Goal: Information Seeking & Learning: Learn about a topic

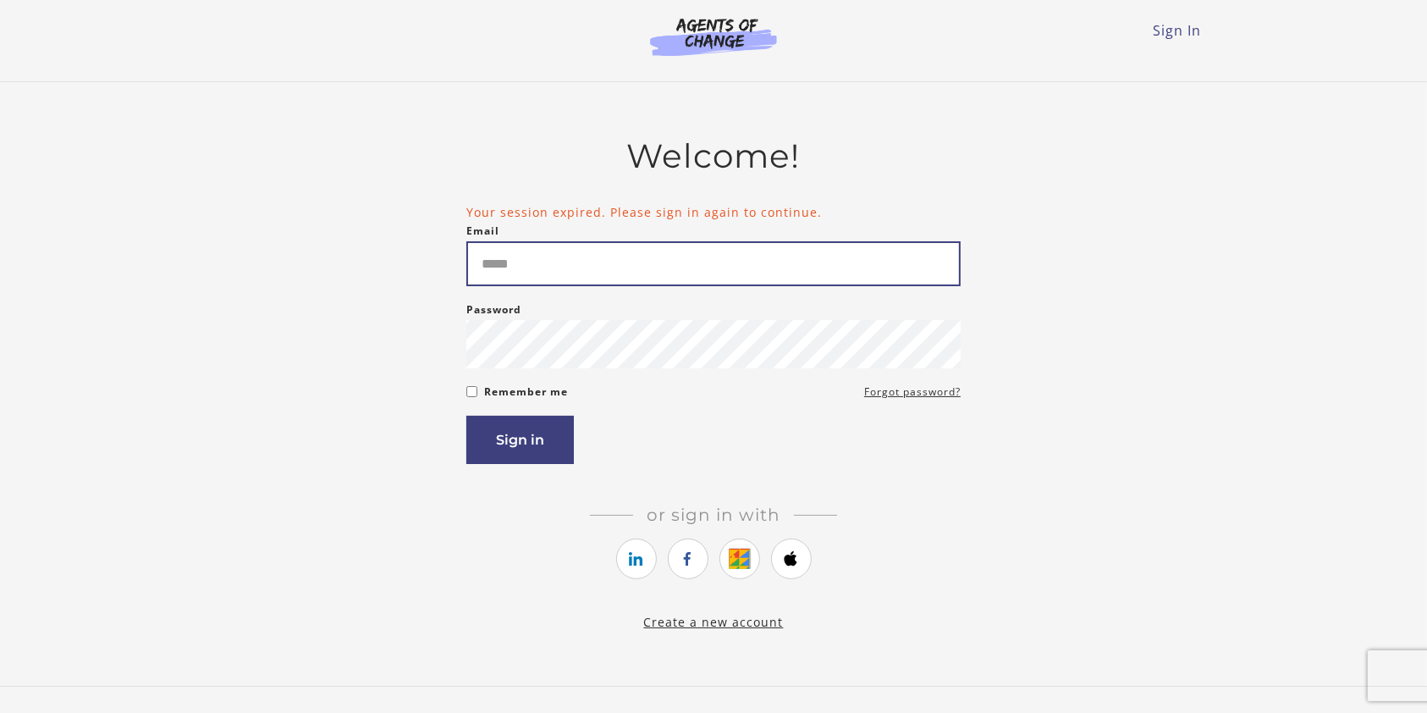
click at [719, 223] on div "Email Please enter a valid email address" at bounding box center [713, 253] width 494 height 65
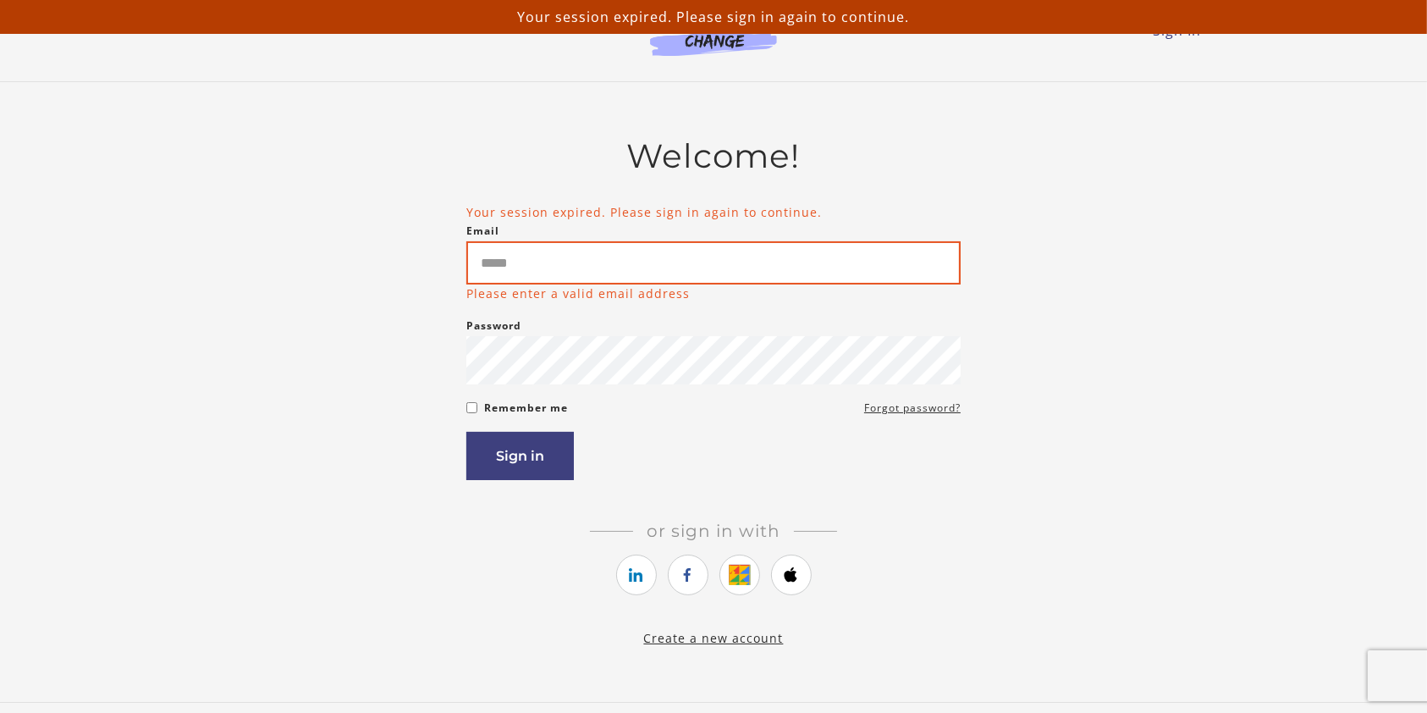
click at [715, 260] on input "Email" at bounding box center [713, 262] width 494 height 43
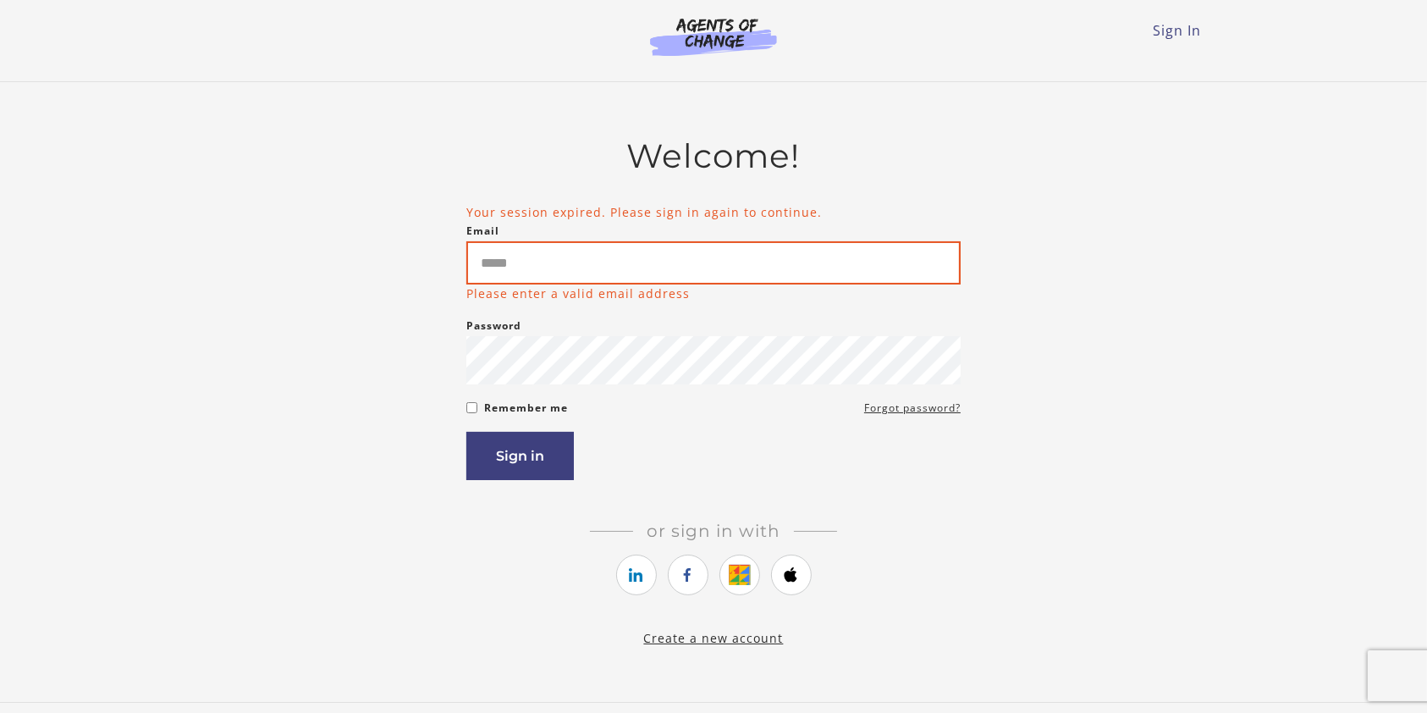
type input "**********"
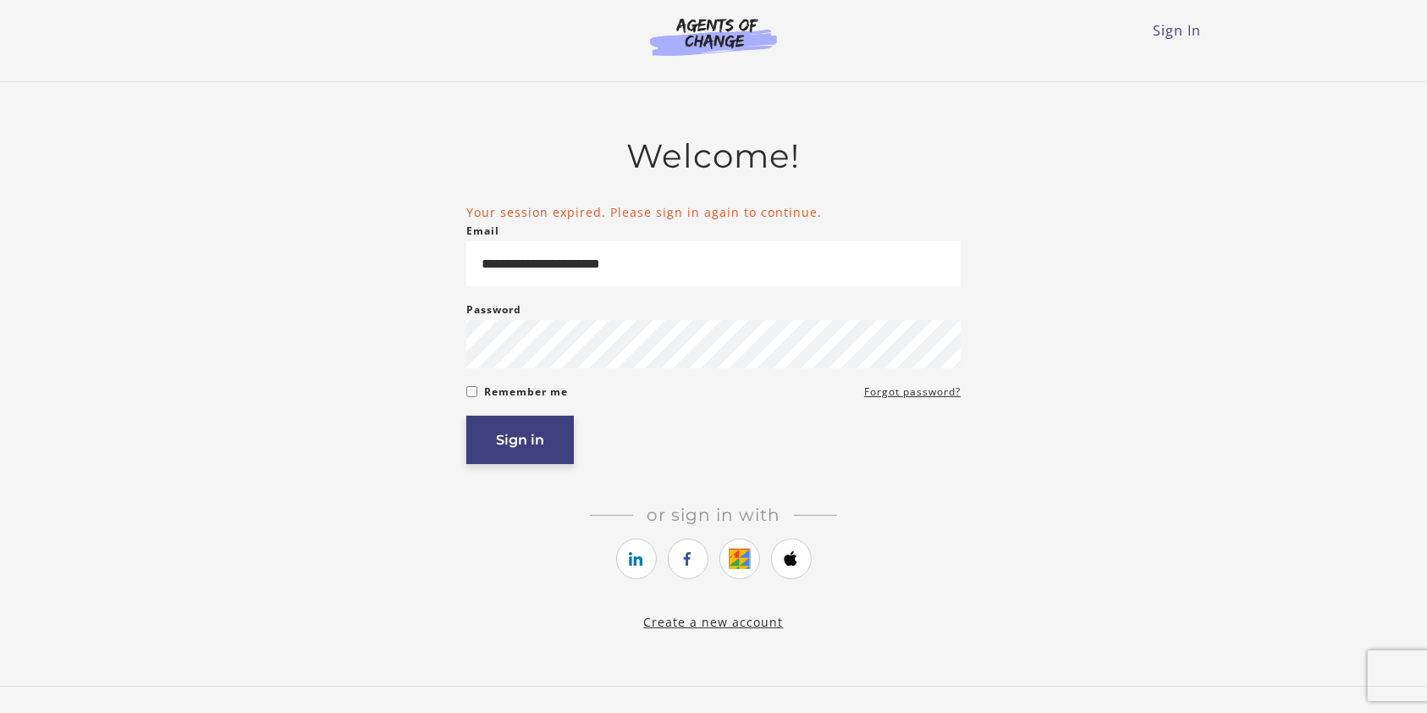
click at [549, 457] on button "Sign in" at bounding box center [520, 440] width 108 height 48
